Goal: Information Seeking & Learning: Learn about a topic

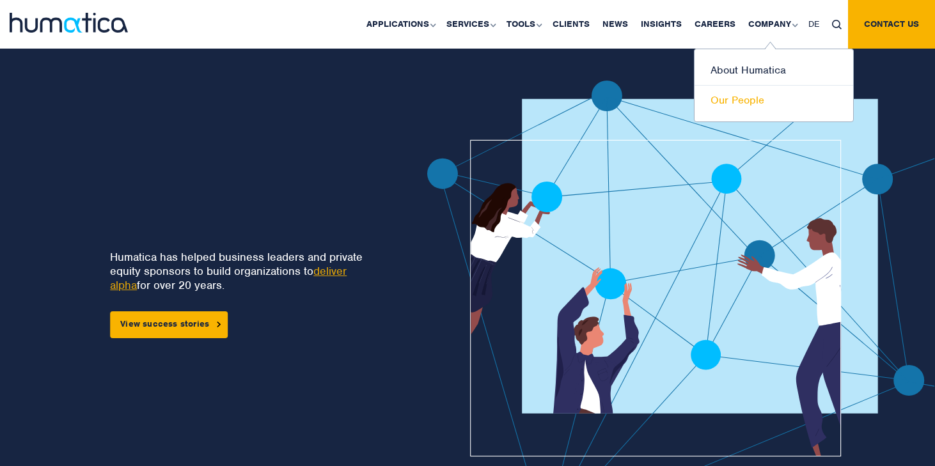
click at [737, 102] on link "Our People" at bounding box center [773, 100] width 159 height 29
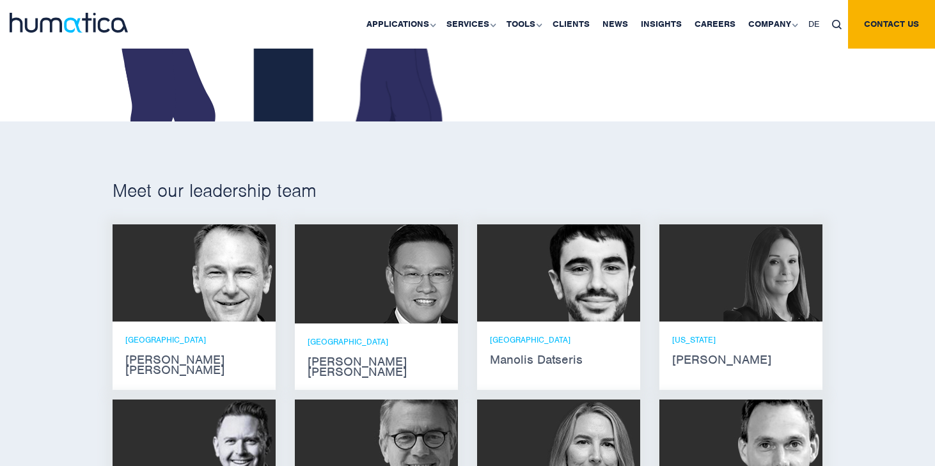
scroll to position [881, 0]
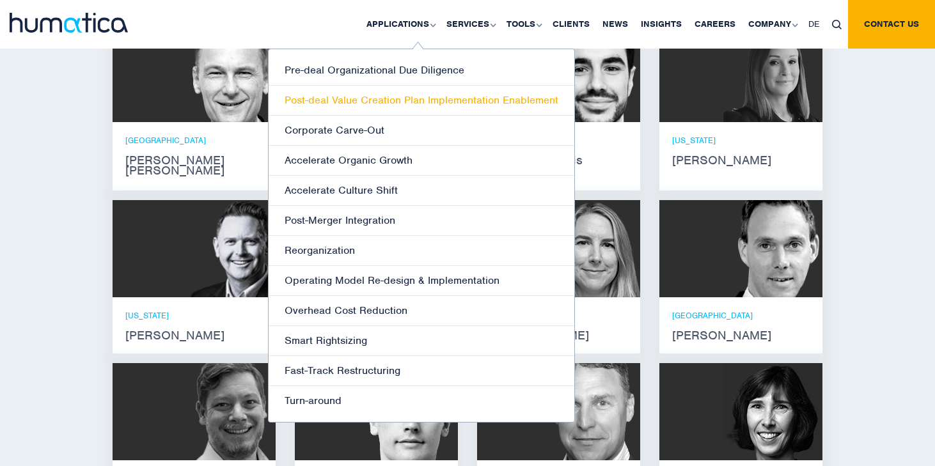
click at [380, 104] on link "Post-deal Value Creation Plan Implementation Enablement" at bounding box center [421, 101] width 306 height 30
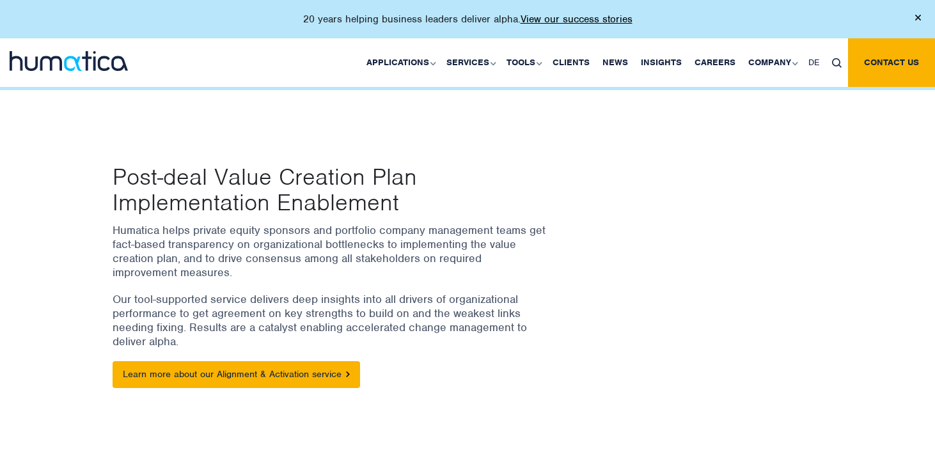
scroll to position [117, 0]
